Goal: Register for event/course

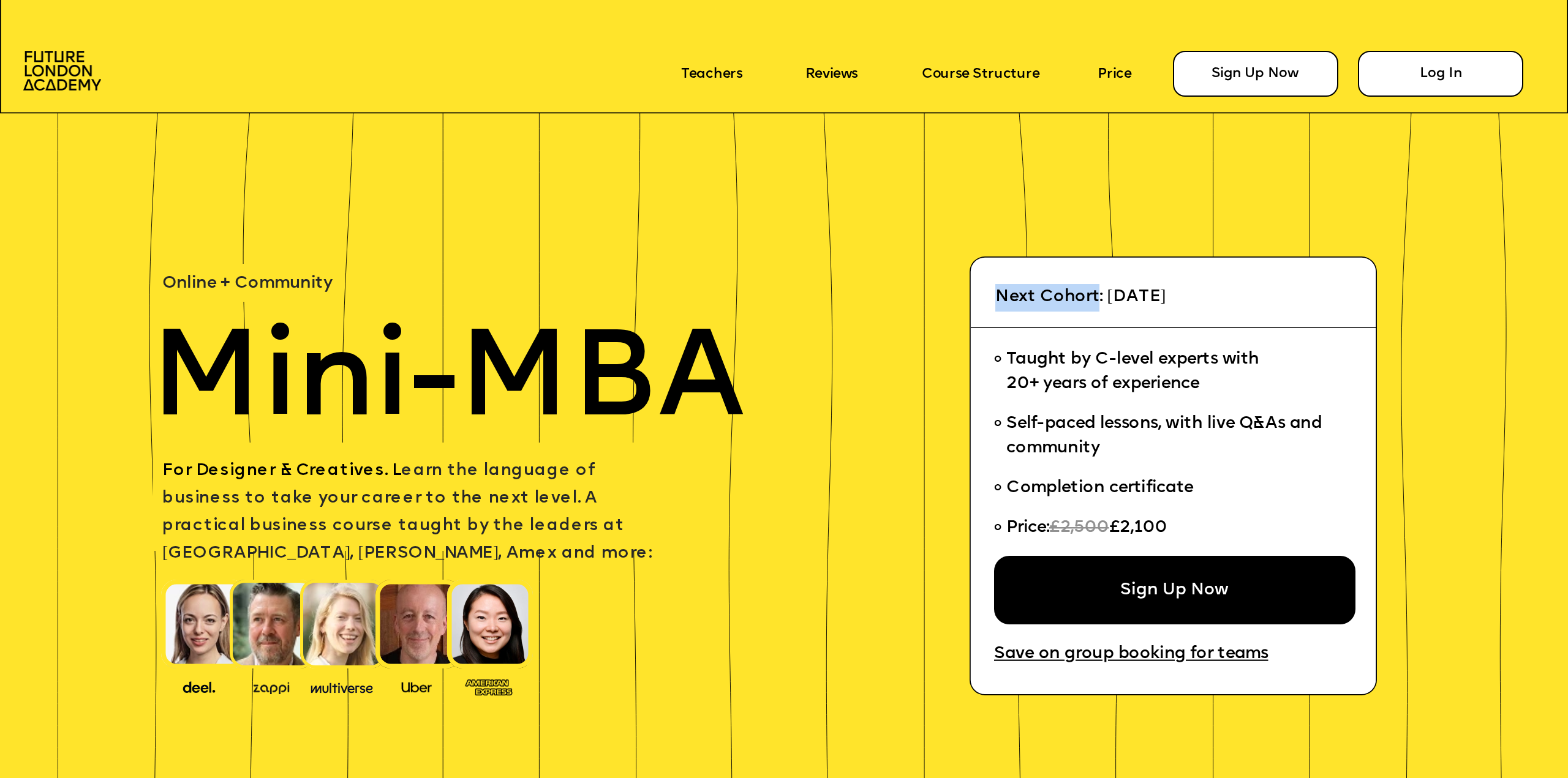
drag, startPoint x: 998, startPoint y: 296, endPoint x: 1098, endPoint y: 296, distance: 100.0
click at [774, 296] on span "Next Cohort: [DATE]" at bounding box center [1080, 296] width 170 height 17
copy span "Next Cohort"
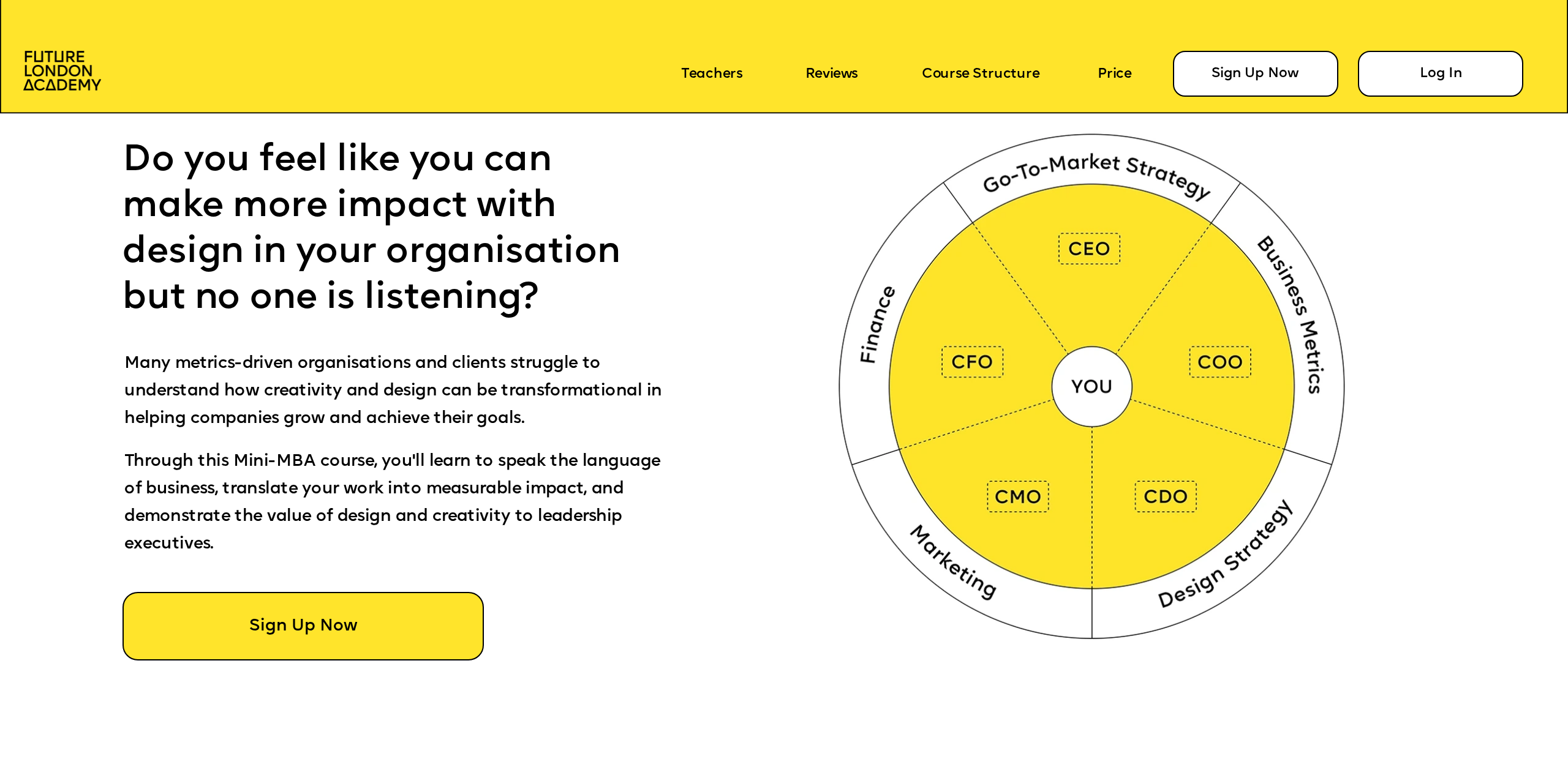
scroll to position [1163, 0]
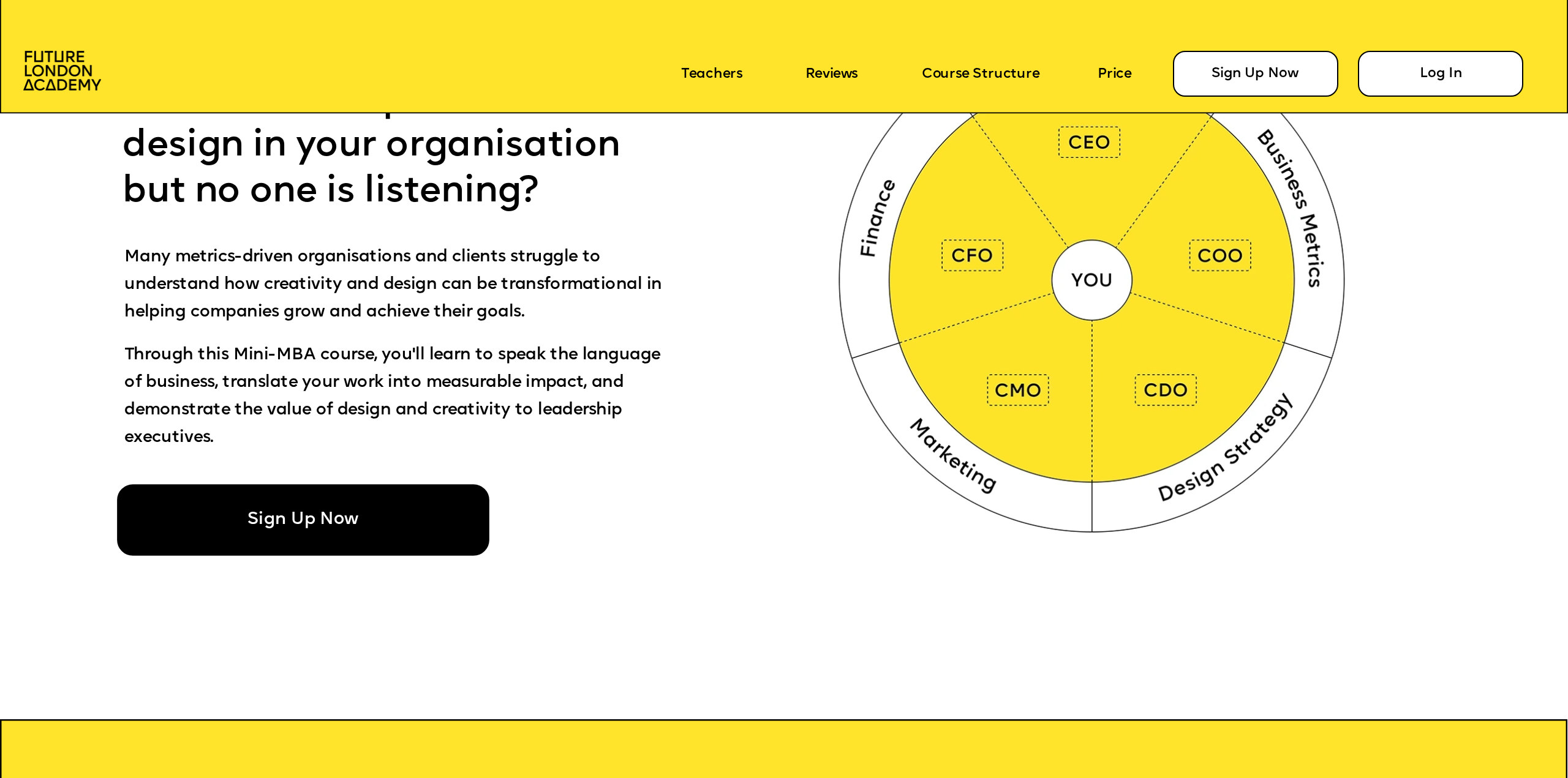
click at [283, 533] on div "Sign Up Now" at bounding box center [303, 519] width 372 height 71
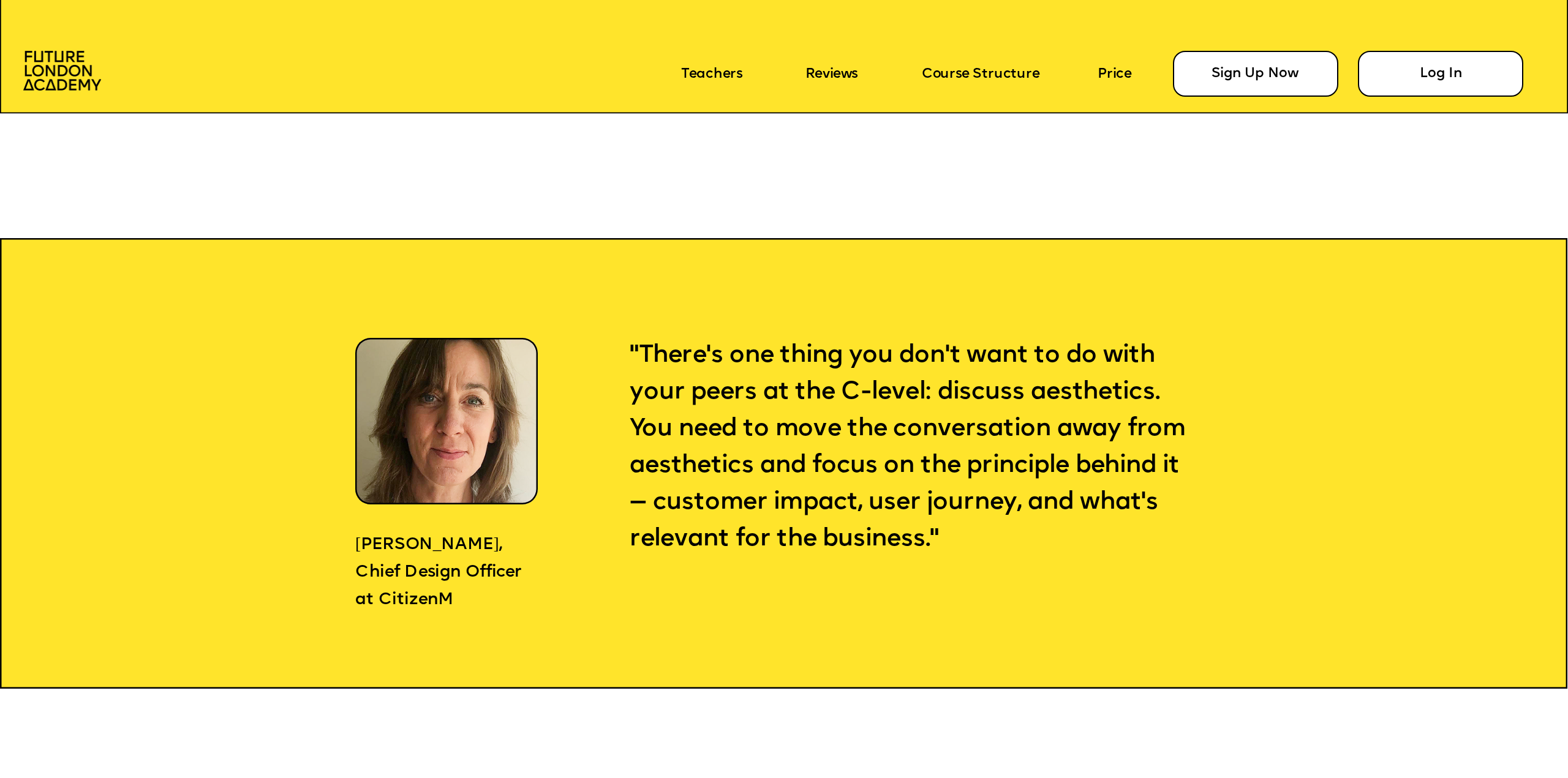
scroll to position [1653, 0]
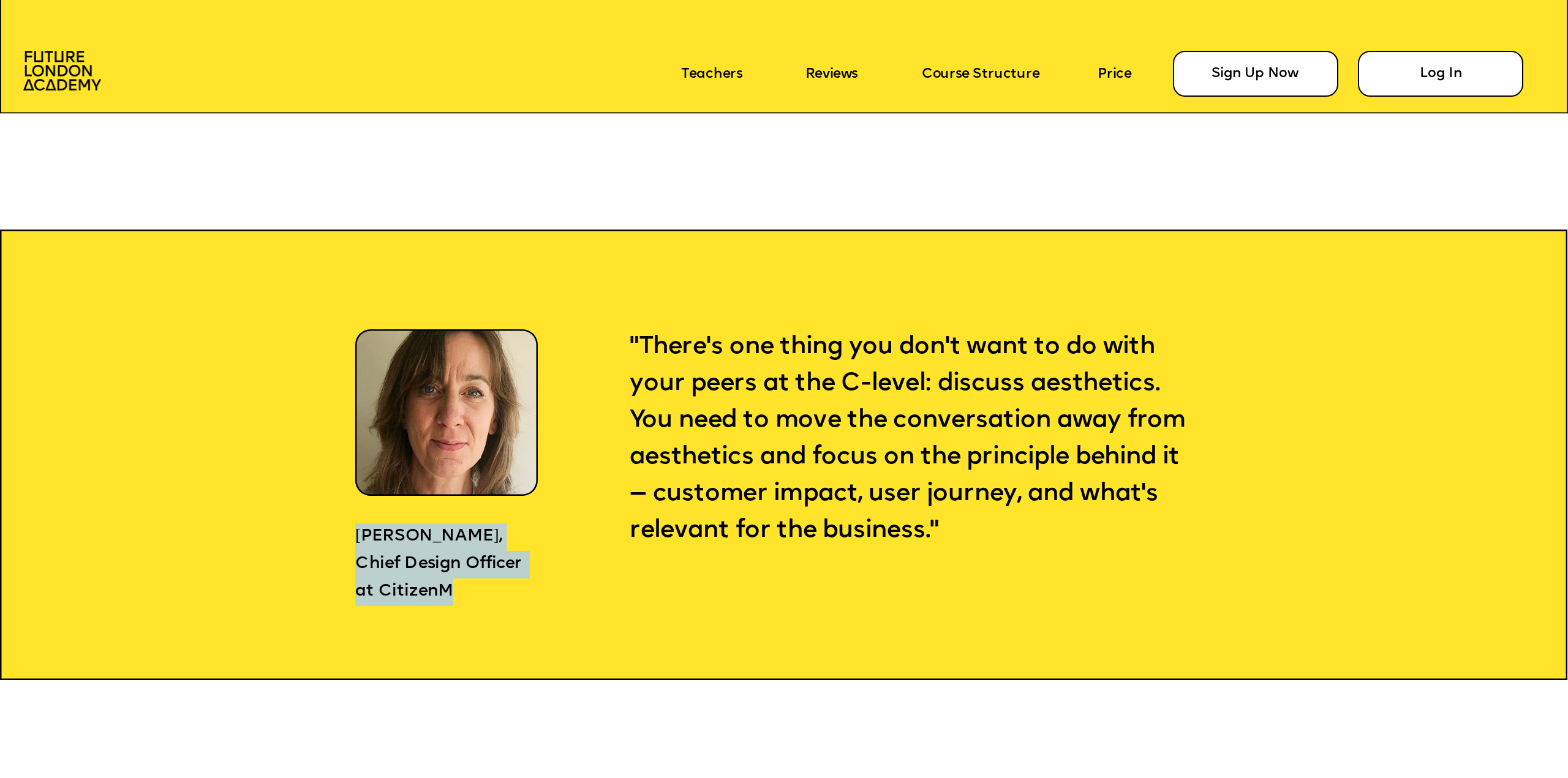
drag, startPoint x: 356, startPoint y: 534, endPoint x: 459, endPoint y: 588, distance: 116.3
click at [459, 588] on div "Claudia Abt, Chief Design Officer at CitizenM" at bounding box center [444, 565] width 177 height 83
copy div "Claudia Abt, Chief Design Officer at CitizenM"
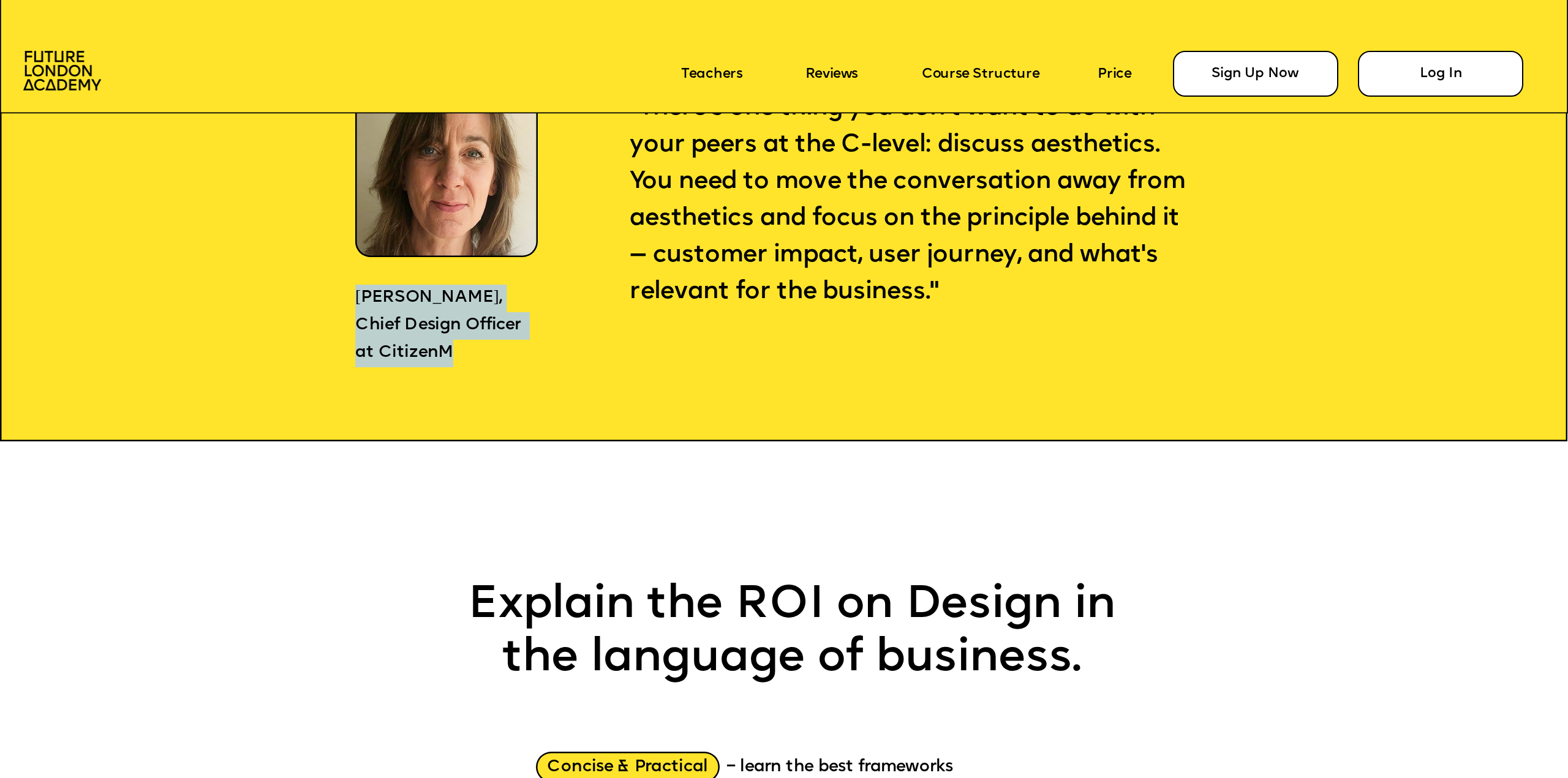
scroll to position [1897, 0]
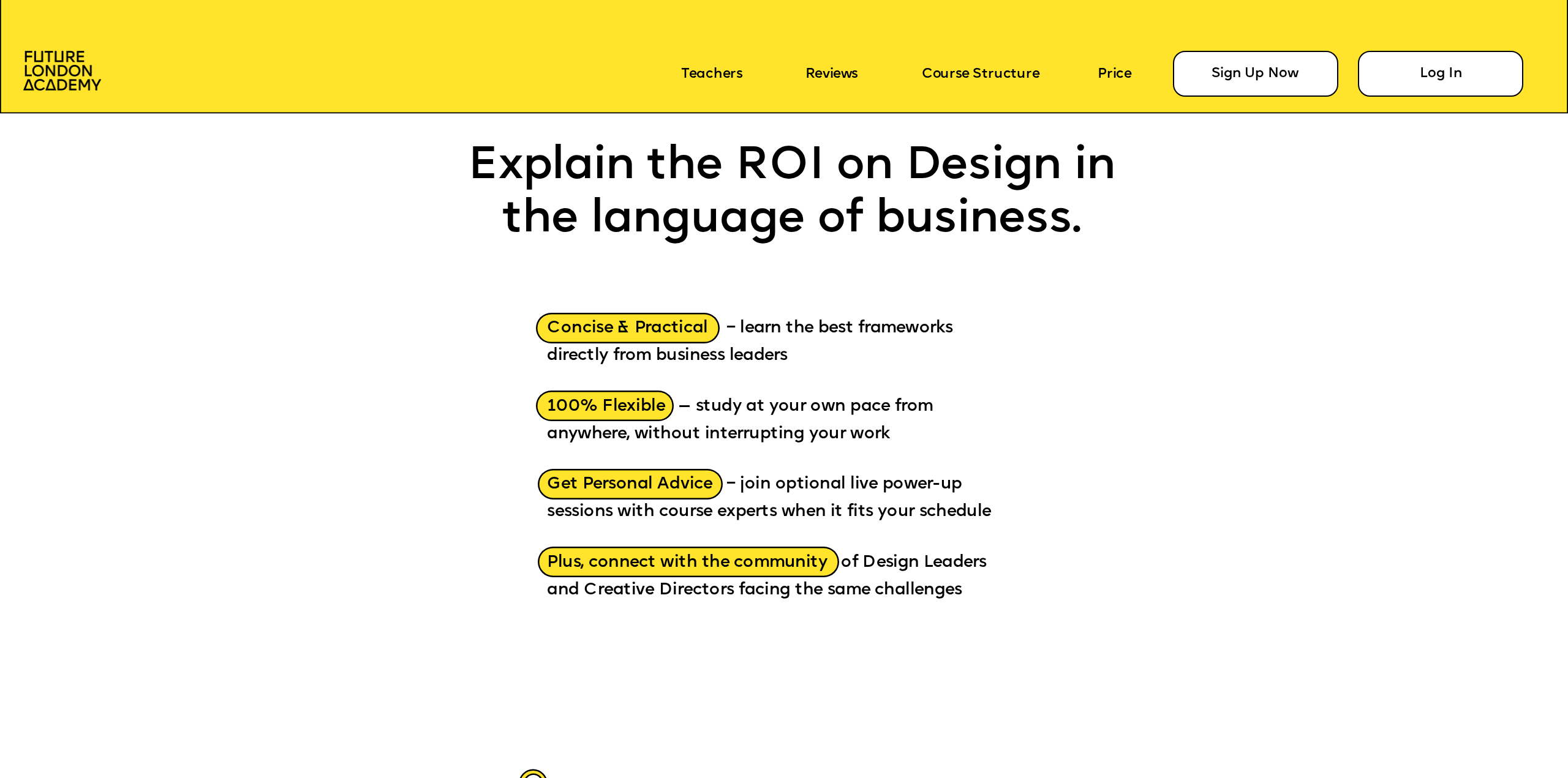
scroll to position [2387, 0]
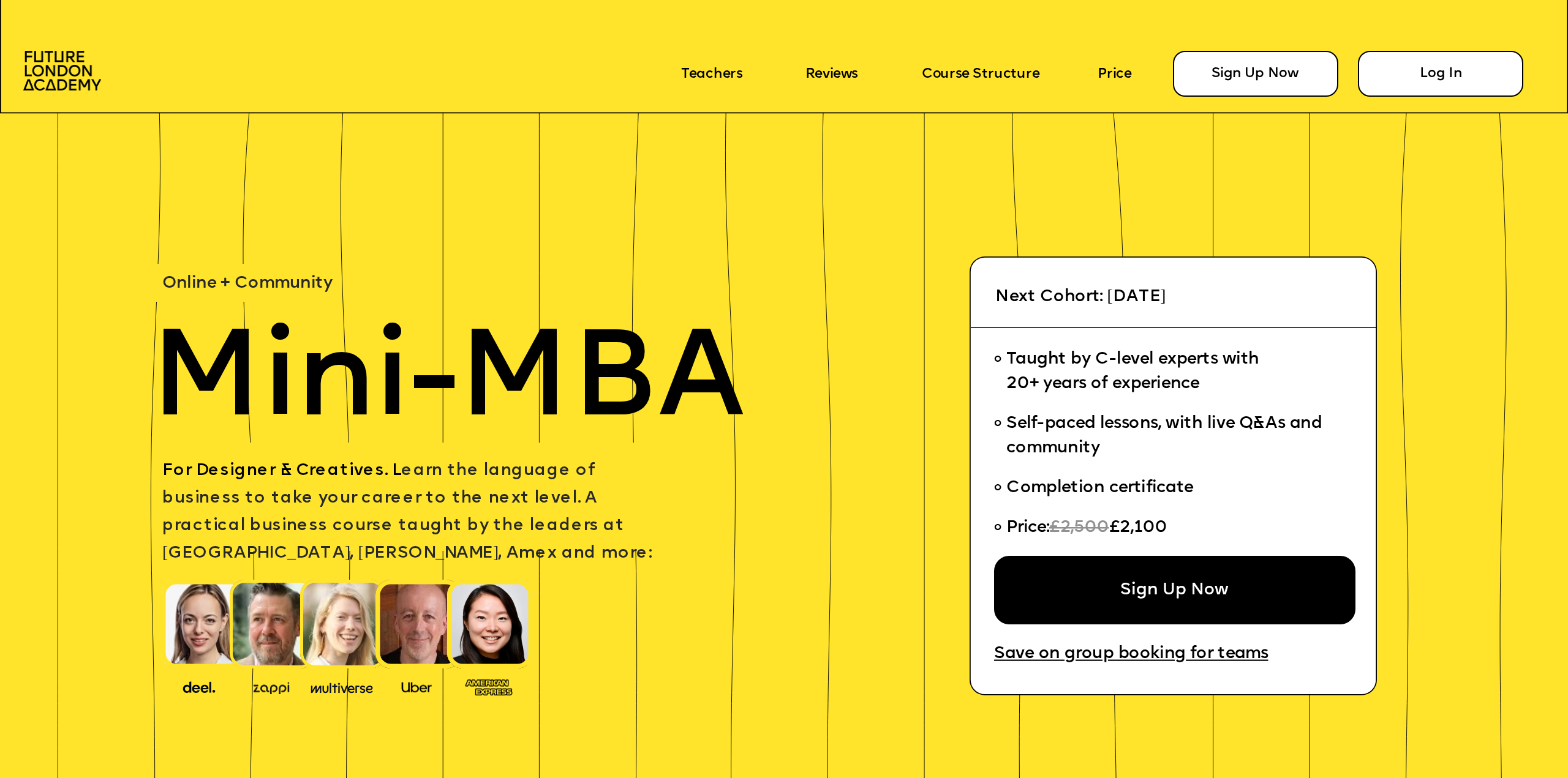
scroll to position [3305, 0]
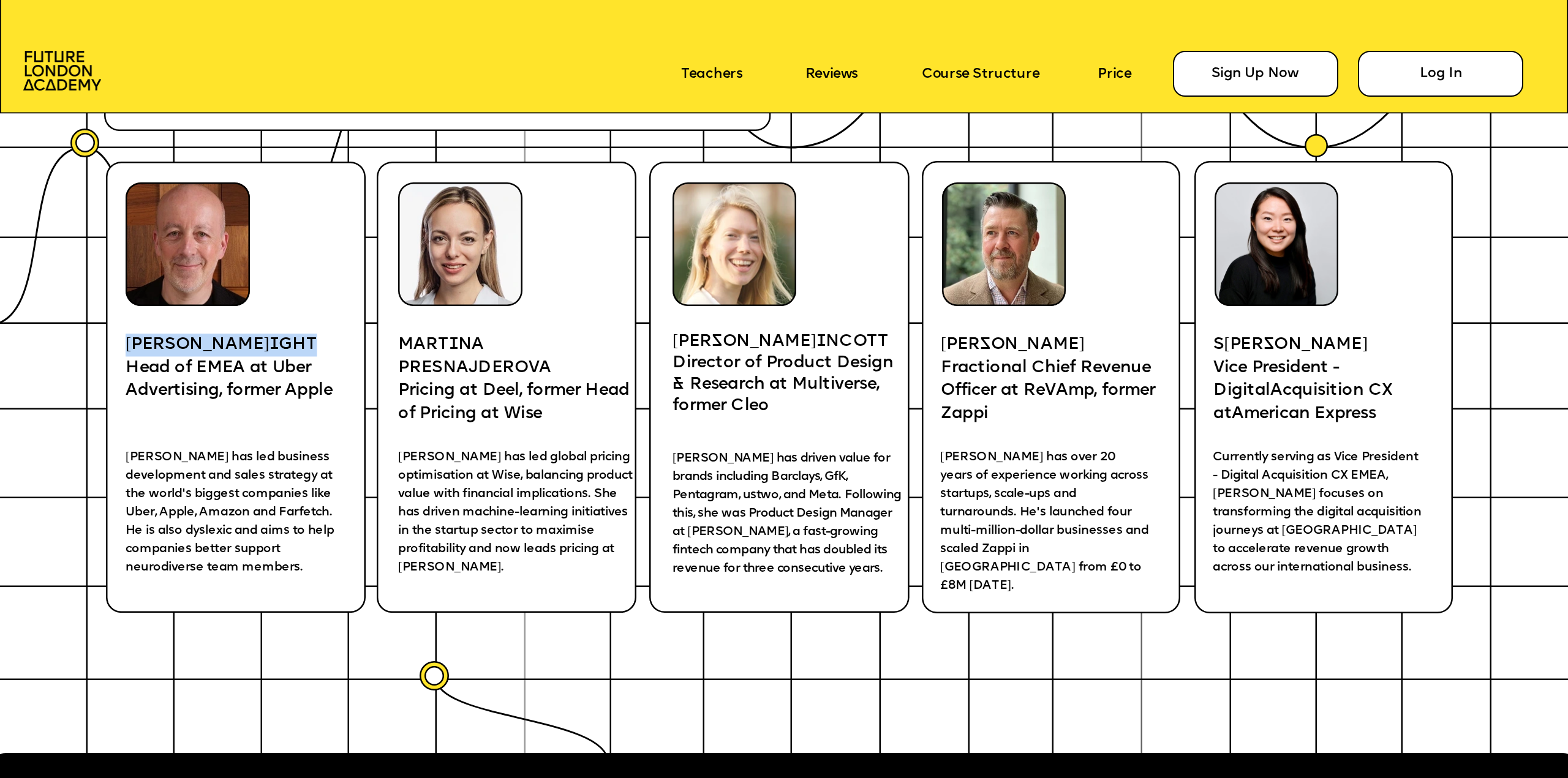
click at [248, 347] on p "PAUL WR I GHT" at bounding box center [241, 345] width 232 height 23
